Goal: Information Seeking & Learning: Learn about a topic

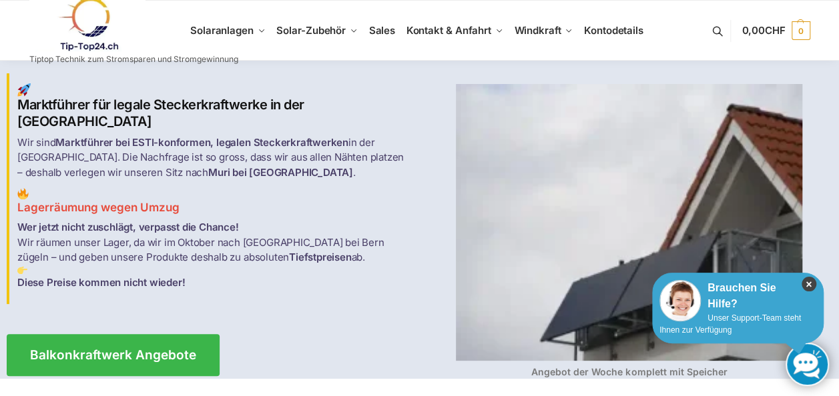
click at [809, 284] on icon "×" at bounding box center [809, 284] width 15 height 15
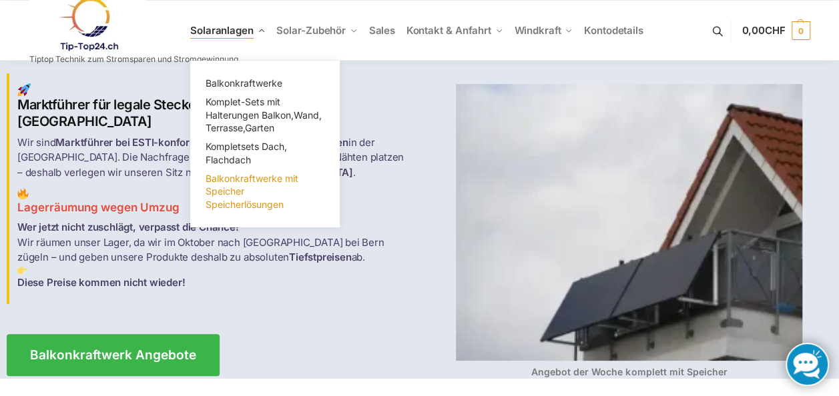
click at [218, 192] on span "Balkonkraftwerke mit Speicher Speicherlösungen" at bounding box center [252, 191] width 93 height 37
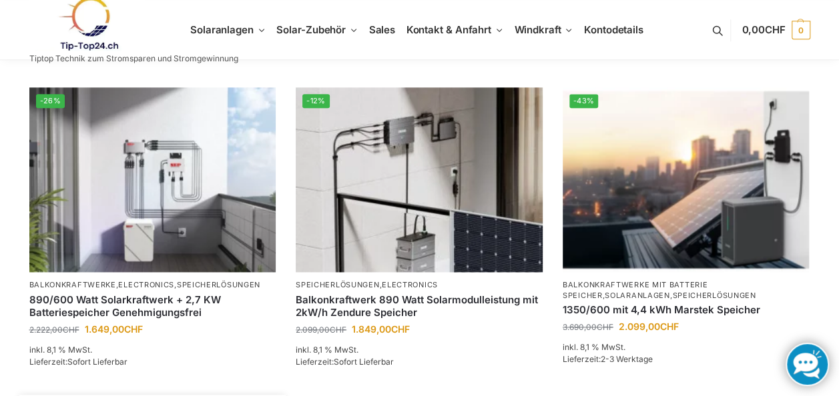
scroll to position [374, 0]
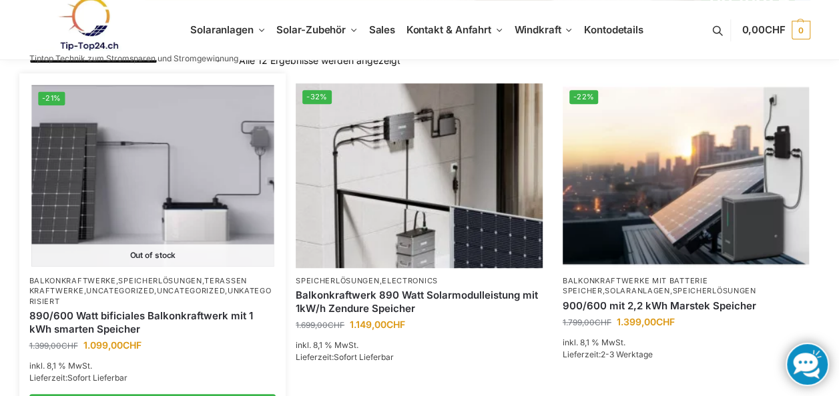
click at [77, 314] on link "890/600 Watt bificiales Balkonkraftwerk mit 1 kWh smarten Speicher" at bounding box center [152, 323] width 247 height 26
click at [155, 276] on link "Speicherlösungen" at bounding box center [159, 280] width 83 height 9
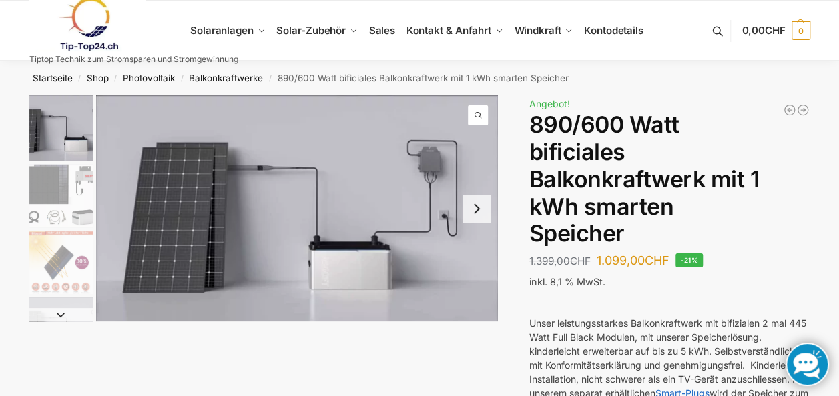
click at [71, 197] on img "2 / 7" at bounding box center [60, 195] width 63 height 63
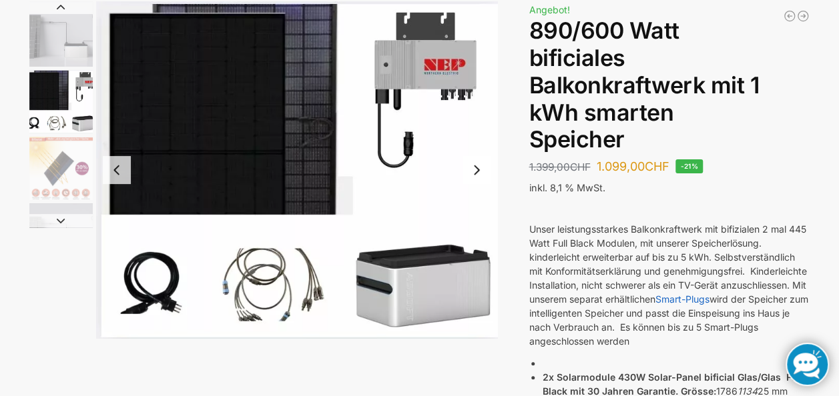
scroll to position [67, 0]
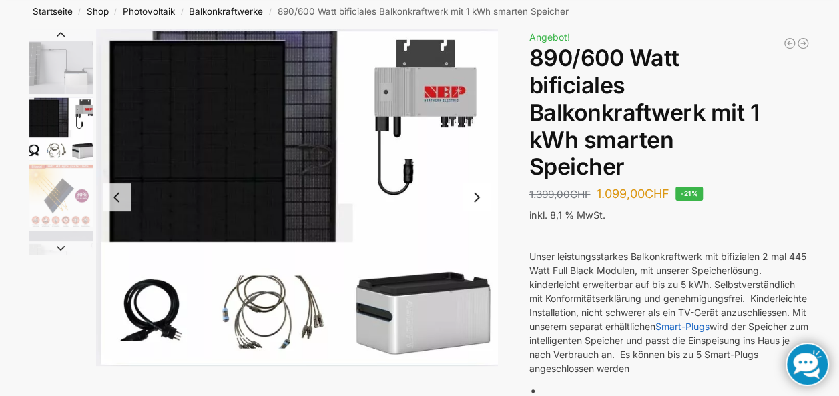
click at [478, 204] on button "Next slide" at bounding box center [477, 198] width 28 height 28
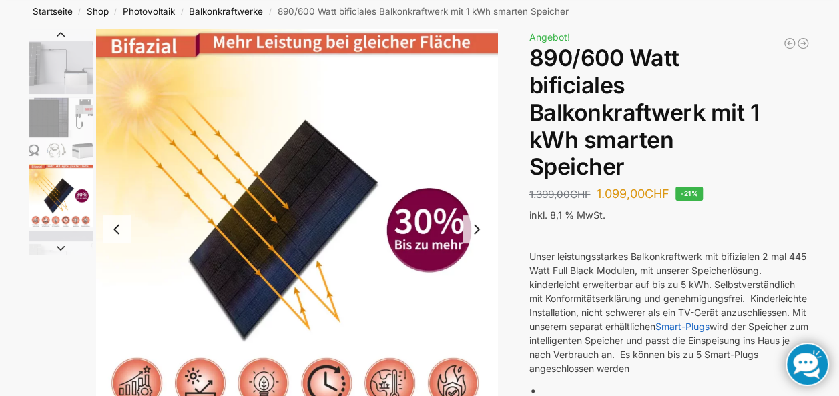
click at [470, 226] on button "Next slide" at bounding box center [477, 230] width 28 height 28
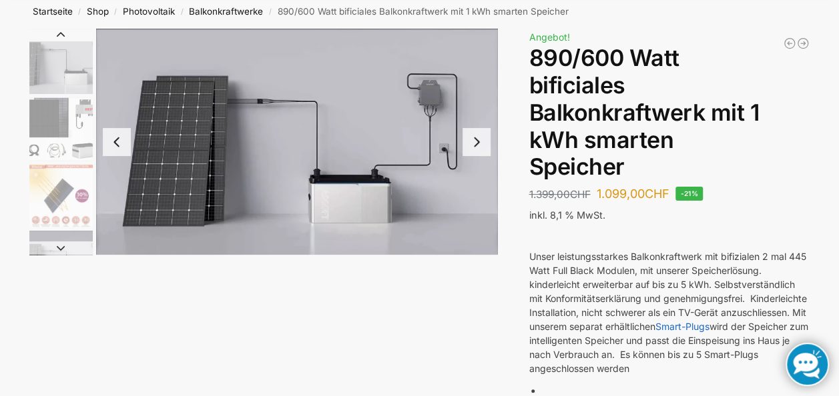
click at [470, 226] on img "4 / 7" at bounding box center [297, 142] width 402 height 226
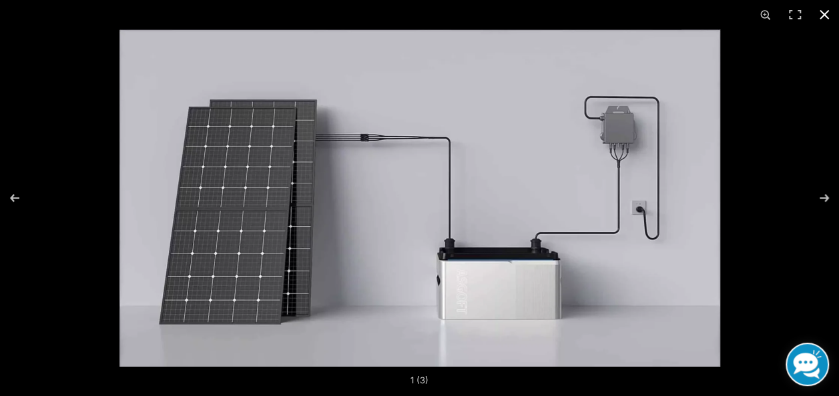
click at [824, 13] on button "Close (Esc)" at bounding box center [824, 14] width 29 height 29
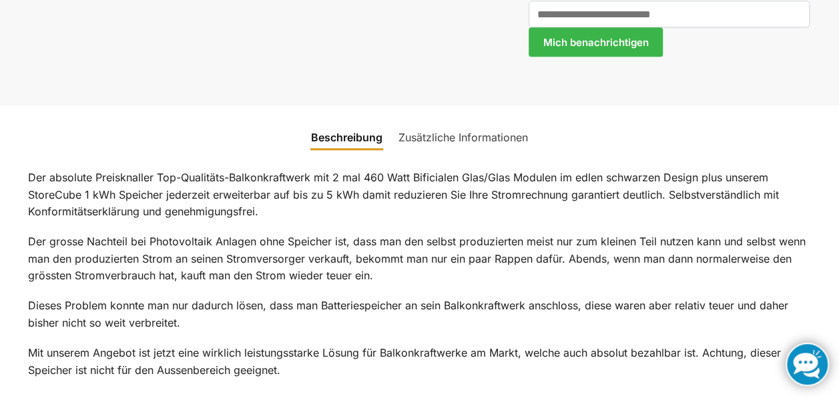
scroll to position [934, 0]
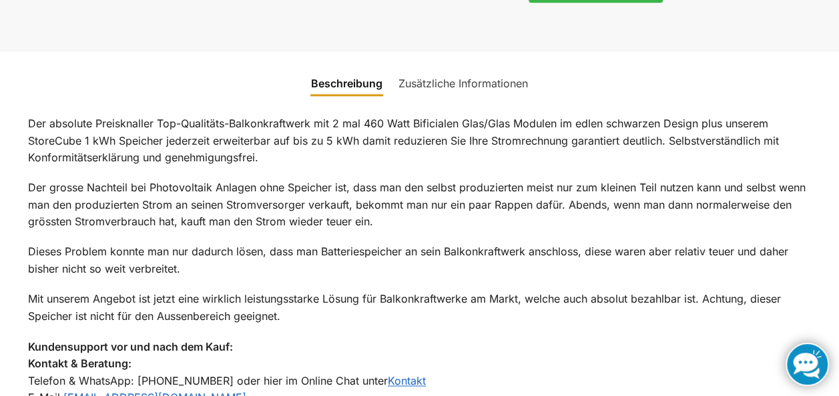
click at [493, 80] on link "Zusätzliche Informationen" at bounding box center [462, 83] width 145 height 32
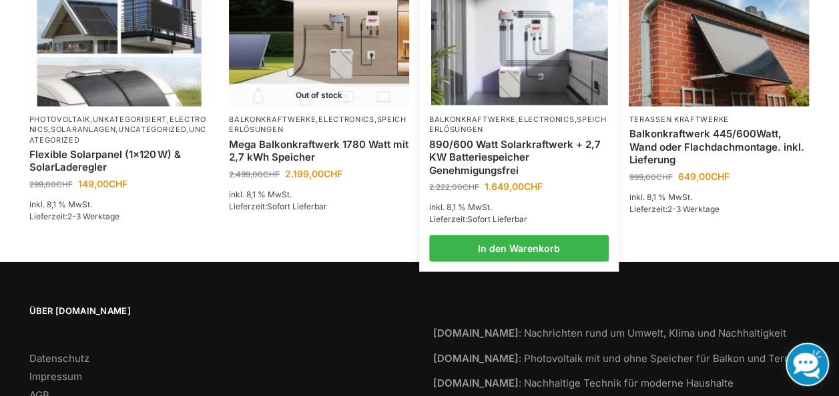
scroll to position [1297, 0]
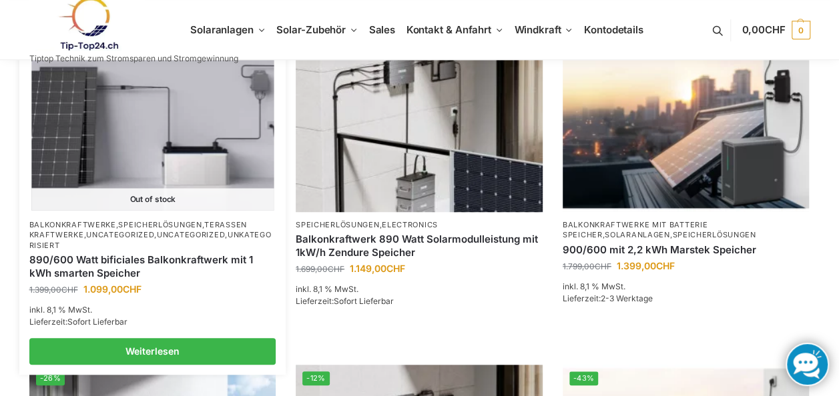
scroll to position [534, 0]
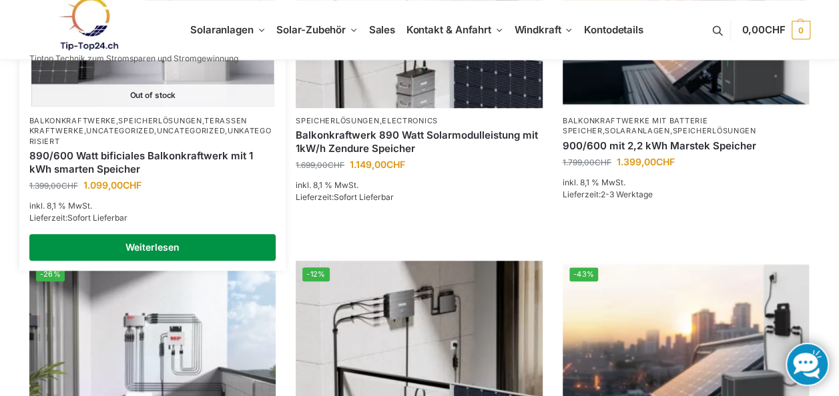
click at [89, 243] on link "Weiterlesen" at bounding box center [152, 247] width 247 height 27
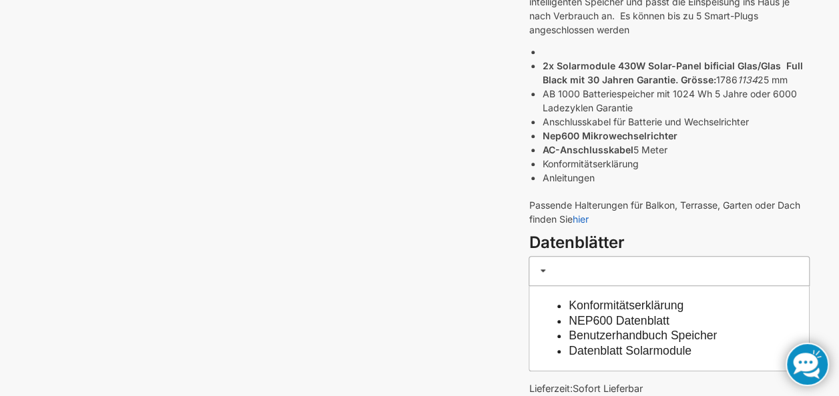
scroll to position [467, 0]
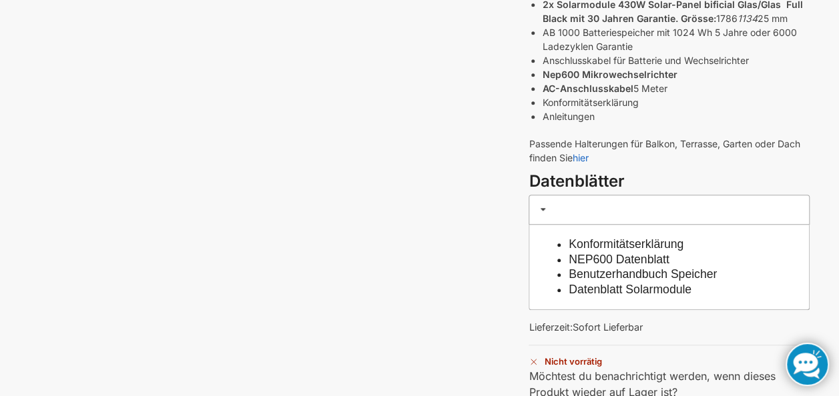
click at [683, 244] on link "Konformitätserklärung" at bounding box center [626, 244] width 115 height 13
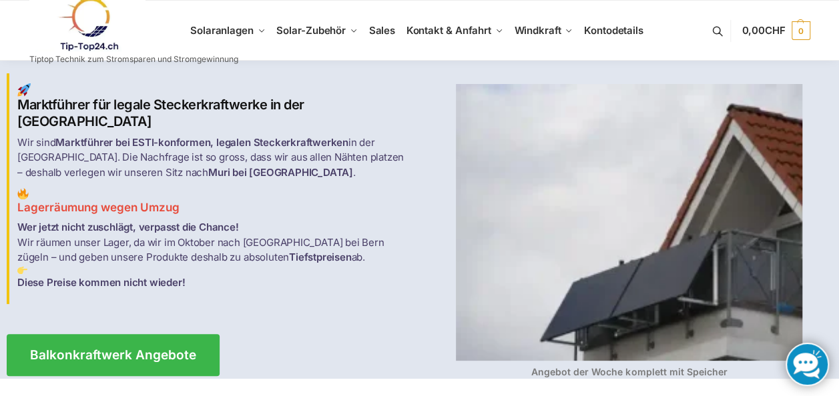
click at [215, 27] on link at bounding box center [133, 24] width 209 height 54
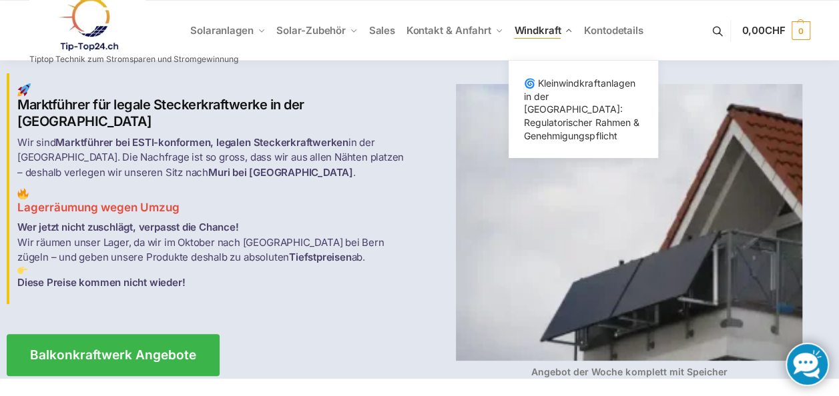
click at [547, 33] on span "Windkraft" at bounding box center [537, 30] width 47 height 13
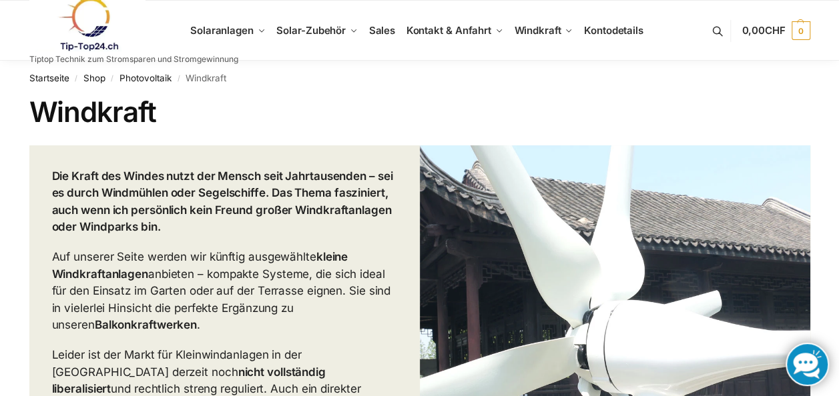
click at [234, 33] on link at bounding box center [133, 24] width 209 height 54
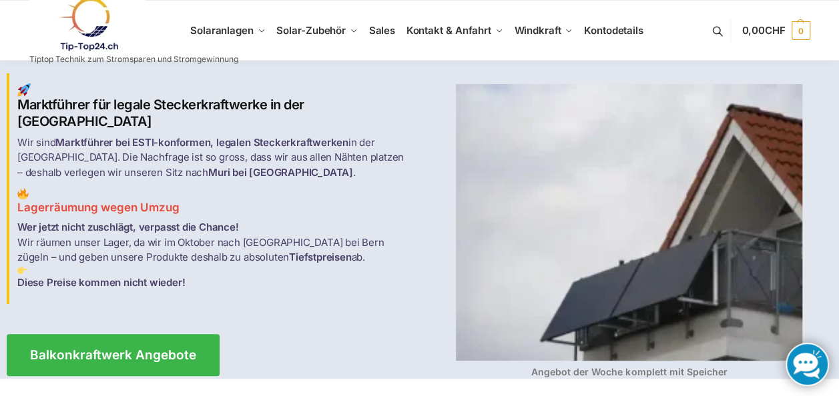
click at [234, 33] on link at bounding box center [133, 24] width 209 height 54
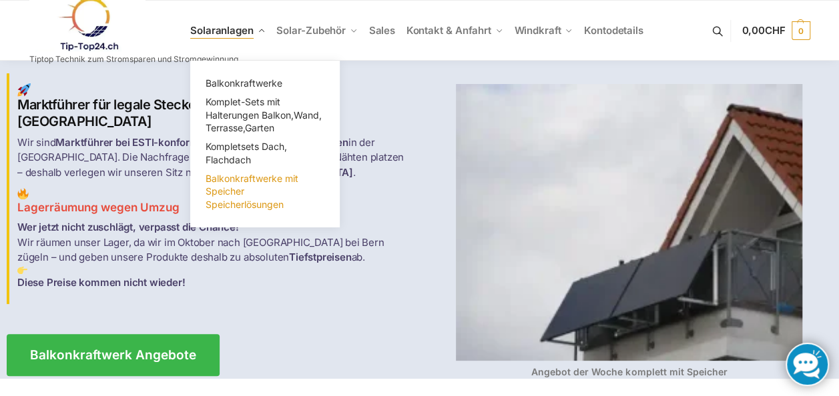
click at [216, 191] on span "Balkonkraftwerke mit Speicher Speicherlösungen" at bounding box center [252, 191] width 93 height 37
